Goal: Answer question/provide support

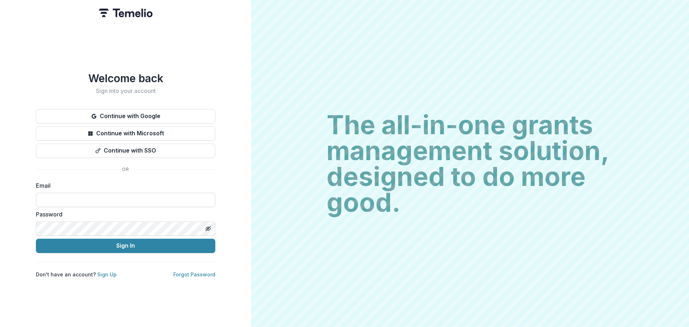
click at [91, 200] on input at bounding box center [125, 200] width 179 height 14
type input "**********"
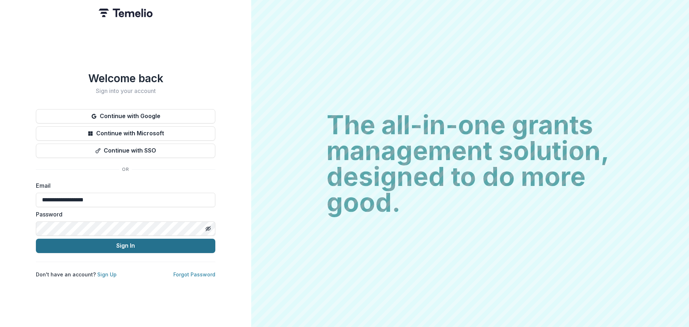
click at [118, 245] on button "Sign In" at bounding box center [125, 246] width 179 height 14
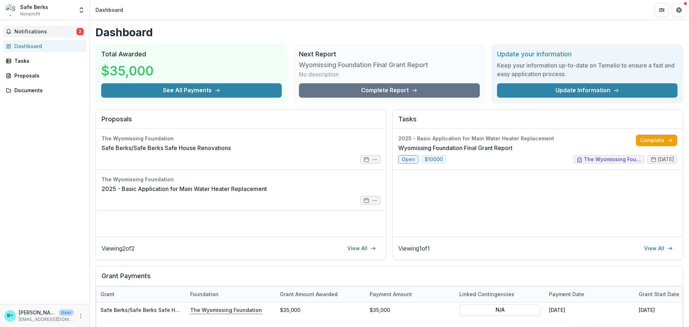
click at [37, 32] on span "Notifications" at bounding box center [45, 32] width 62 height 6
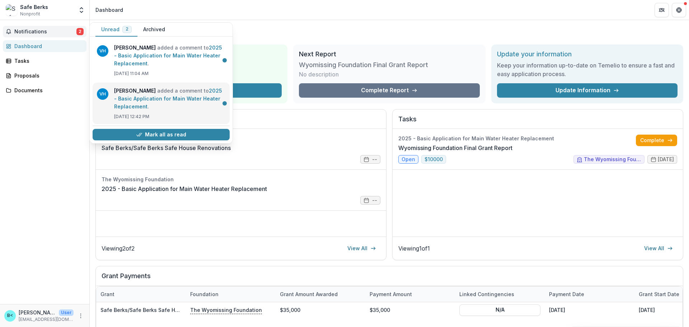
click at [150, 100] on link "2025 - Basic Application for Main Water Heater Replacement" at bounding box center [168, 99] width 108 height 22
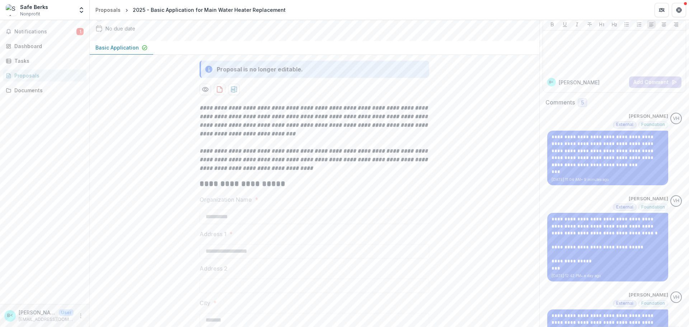
scroll to position [36, 0]
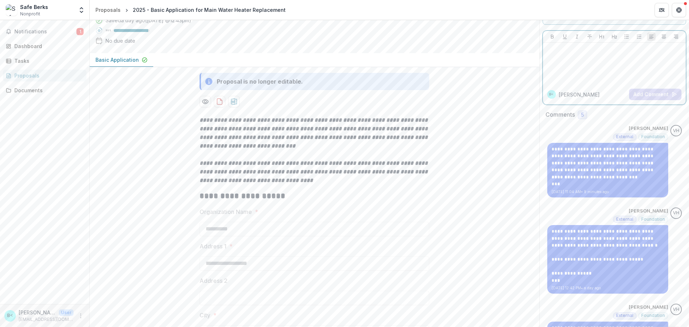
click at [558, 55] on div at bounding box center [614, 64] width 137 height 36
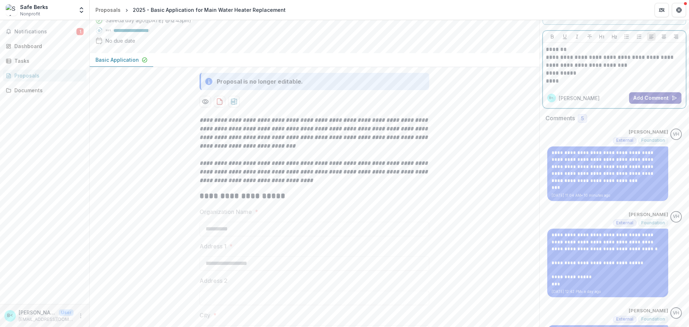
click at [652, 95] on button "Add Comment" at bounding box center [655, 97] width 52 height 11
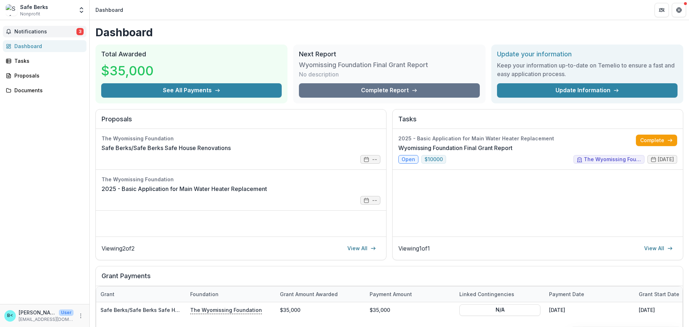
click at [29, 30] on span "Notifications" at bounding box center [45, 32] width 62 height 6
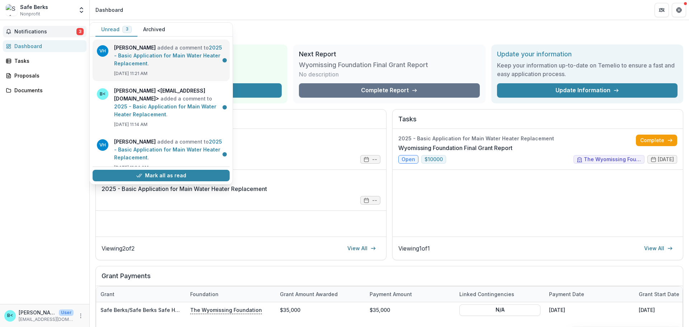
click at [169, 65] on link "2025 - Basic Application for Main Water Heater Replacement" at bounding box center [168, 55] width 108 height 22
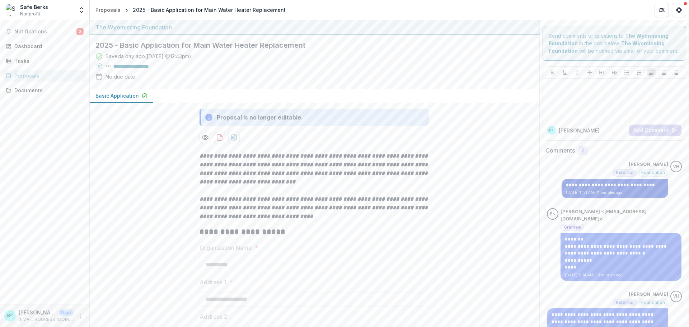
click at [646, 187] on p "**********" at bounding box center [615, 185] width 98 height 7
click at [558, 100] on div at bounding box center [614, 99] width 137 height 36
click at [82, 313] on icon "More" at bounding box center [81, 316] width 6 height 6
click at [112, 311] on button "Logout" at bounding box center [128, 312] width 77 height 12
